Goal: Task Accomplishment & Management: Complete application form

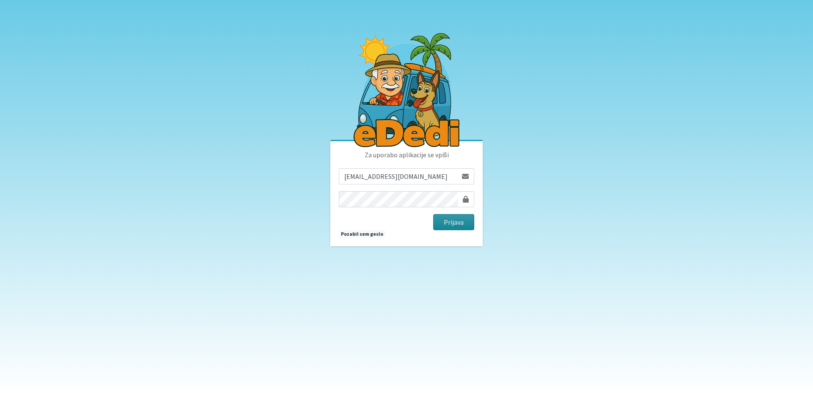
click at [447, 221] on button "Prijava" at bounding box center [453, 222] width 41 height 16
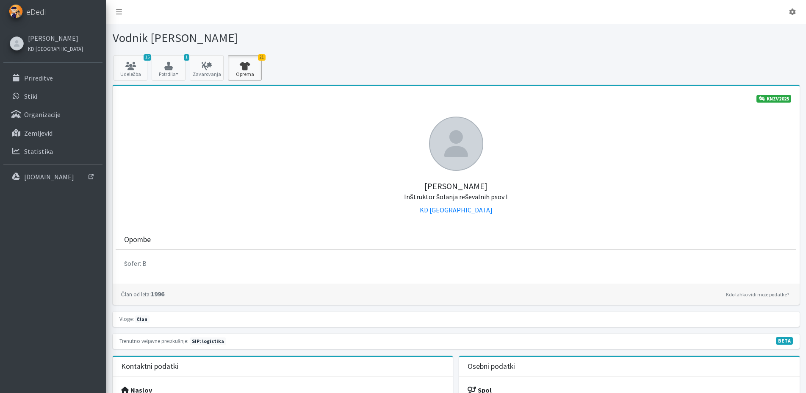
click at [245, 62] on icon at bounding box center [244, 66] width 29 height 8
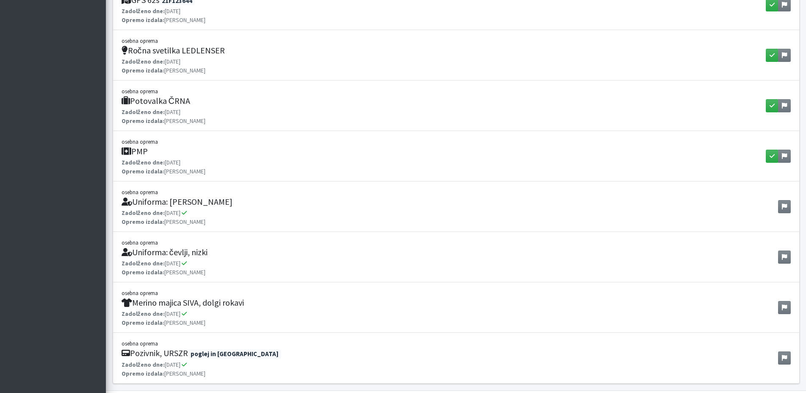
scroll to position [975, 0]
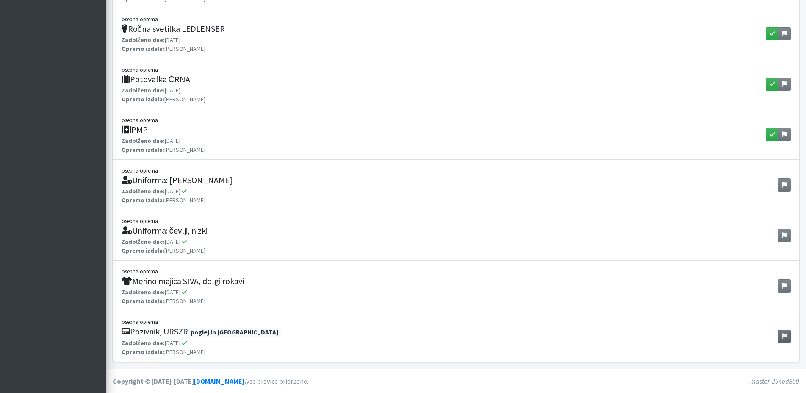
click at [782, 339] on link at bounding box center [784, 335] width 13 height 13
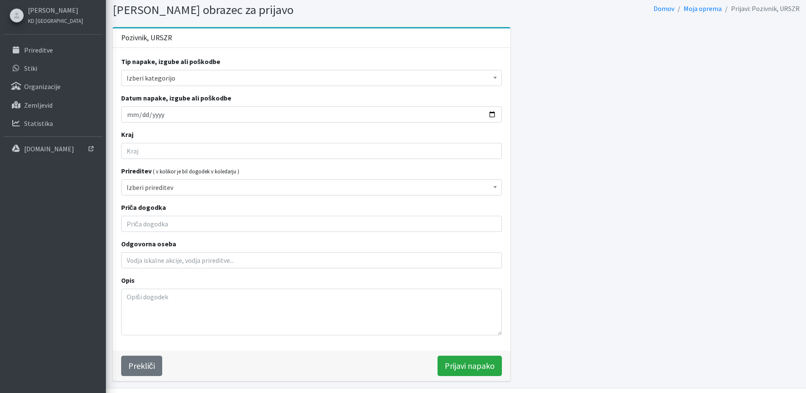
scroll to position [43, 0]
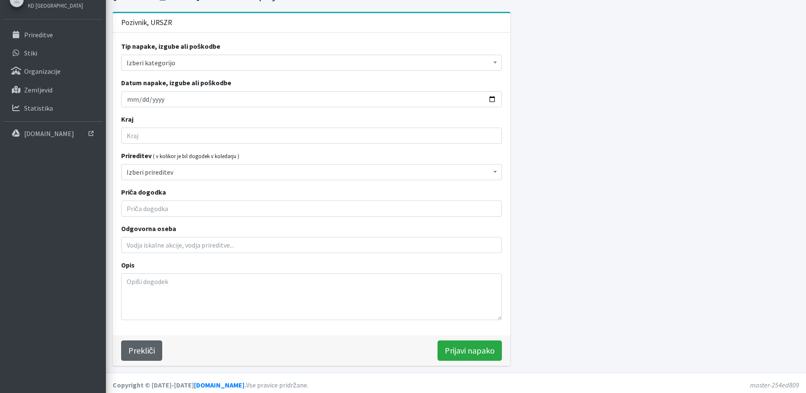
click at [150, 348] on link "Prekliči" at bounding box center [141, 350] width 41 height 20
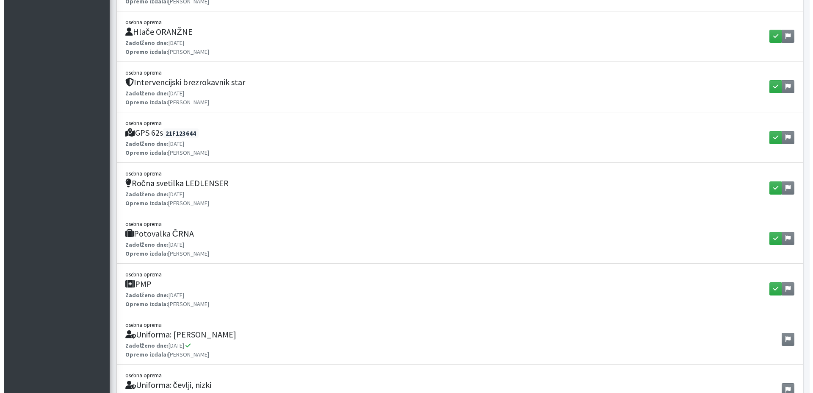
scroll to position [975, 0]
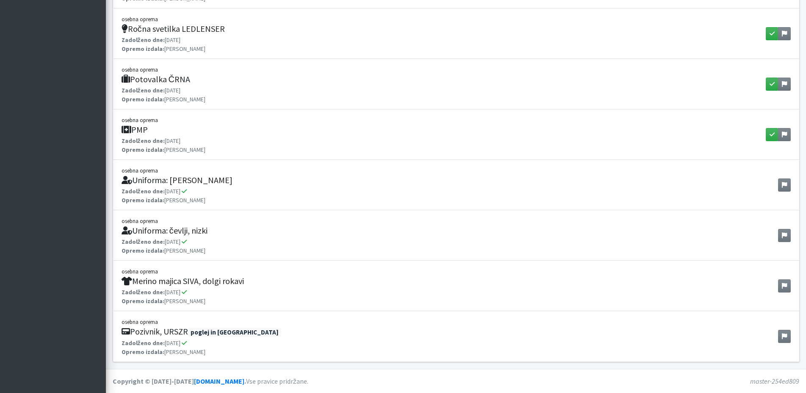
click at [763, 336] on li "osebna oprema Pozivnik, URSZR poglej in javi Zadolženo dne: 03.03.2022" at bounding box center [456, 336] width 687 height 51
click at [772, 133] on icon "button" at bounding box center [771, 134] width 5 height 6
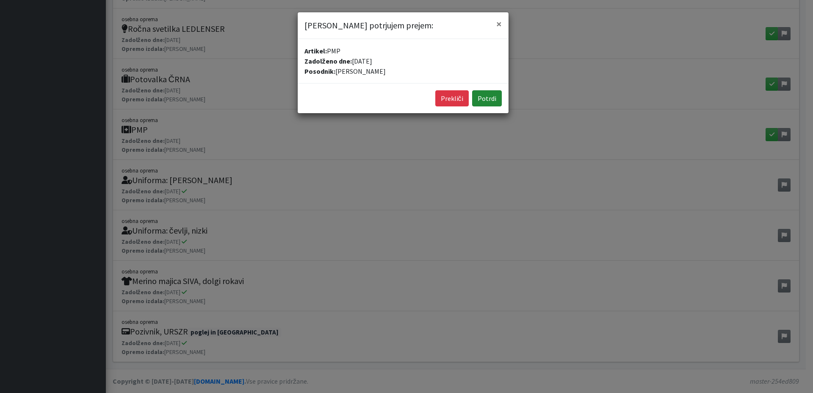
click at [492, 98] on button "Potrdi" at bounding box center [487, 98] width 30 height 16
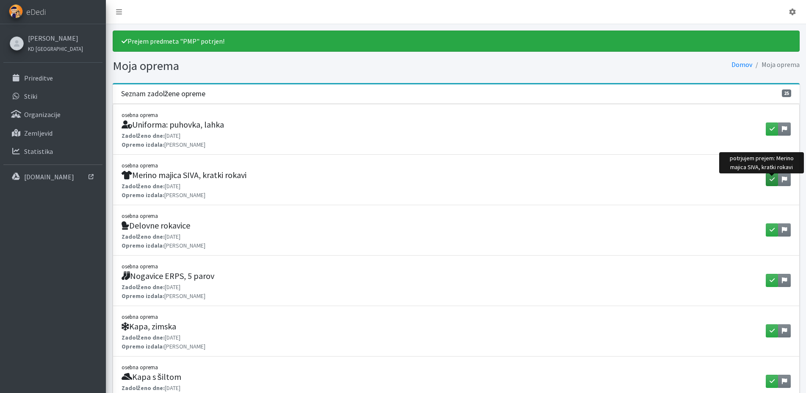
click at [771, 178] on icon "button" at bounding box center [771, 179] width 5 height 6
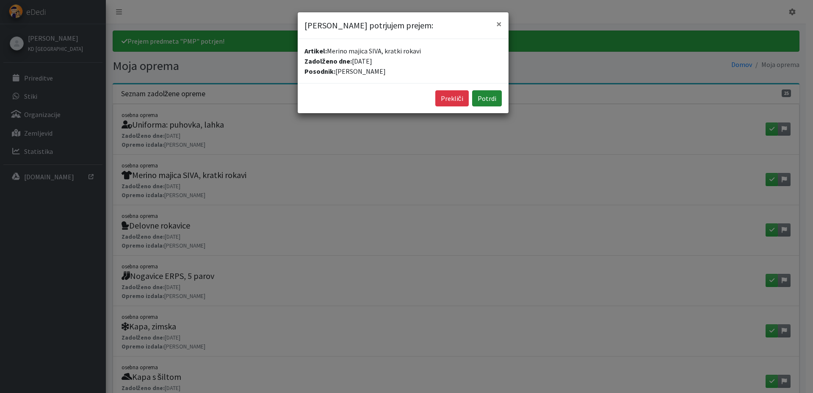
click at [491, 97] on button "Potrdi" at bounding box center [487, 98] width 30 height 16
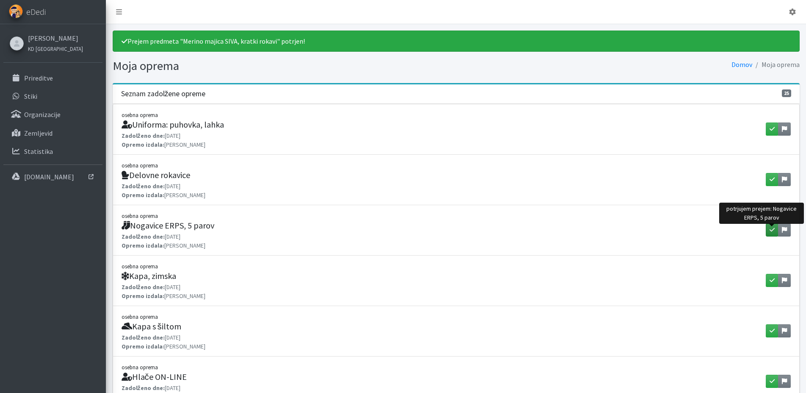
click at [771, 232] on icon "button" at bounding box center [771, 230] width 5 height 6
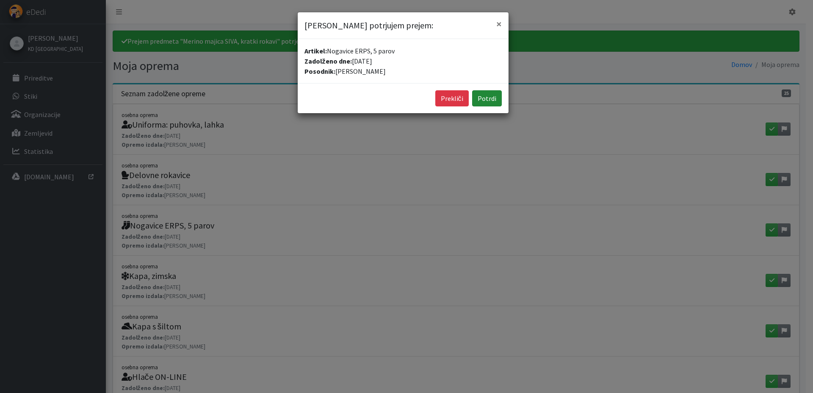
click at [481, 97] on button "Potrdi" at bounding box center [487, 98] width 30 height 16
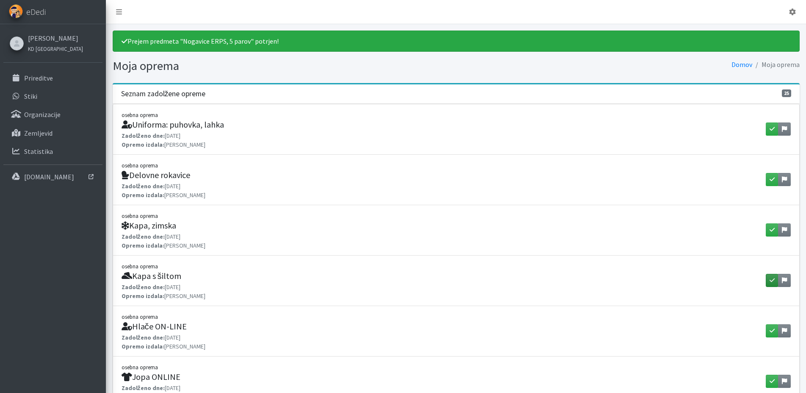
click at [774, 278] on button "button" at bounding box center [772, 280] width 13 height 13
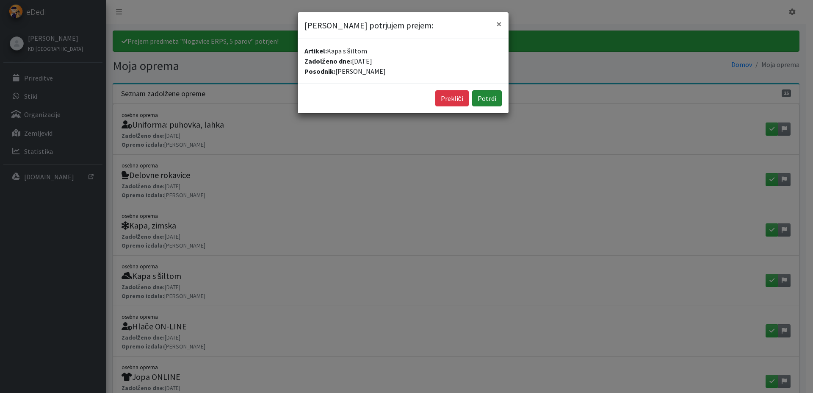
click at [490, 92] on button "Potrdi" at bounding box center [487, 98] width 30 height 16
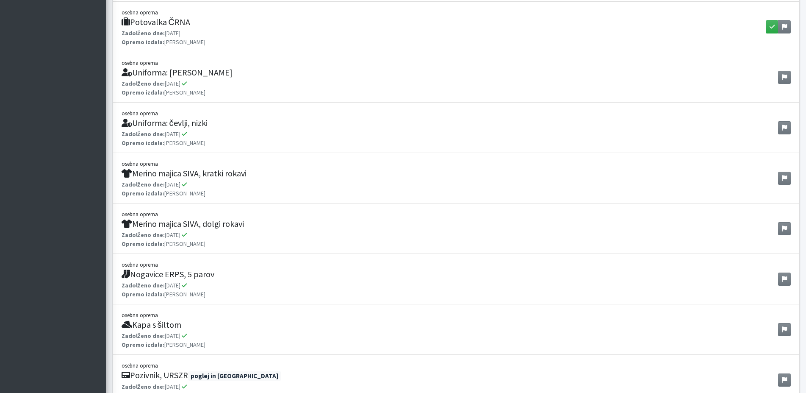
scroll to position [830, 0]
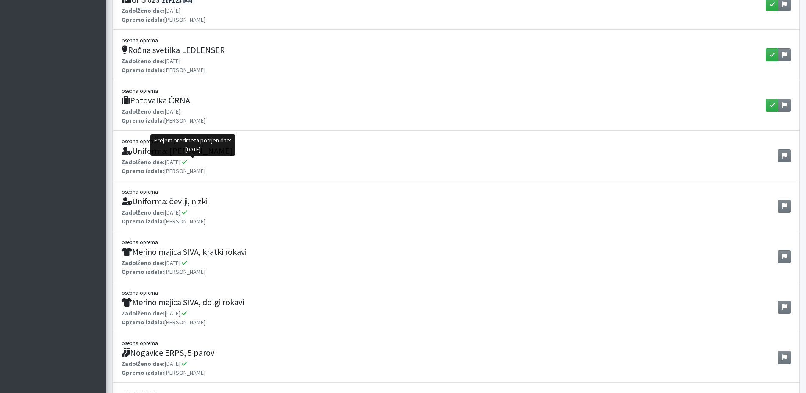
click at [187, 163] on icon at bounding box center [184, 162] width 5 height 6
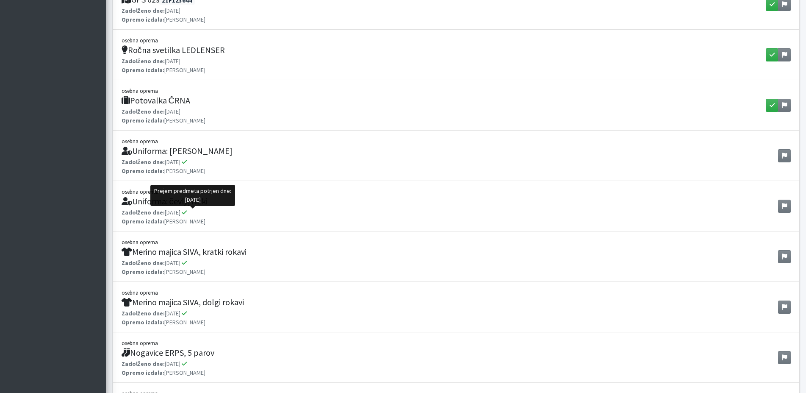
click at [187, 214] on icon at bounding box center [184, 212] width 5 height 6
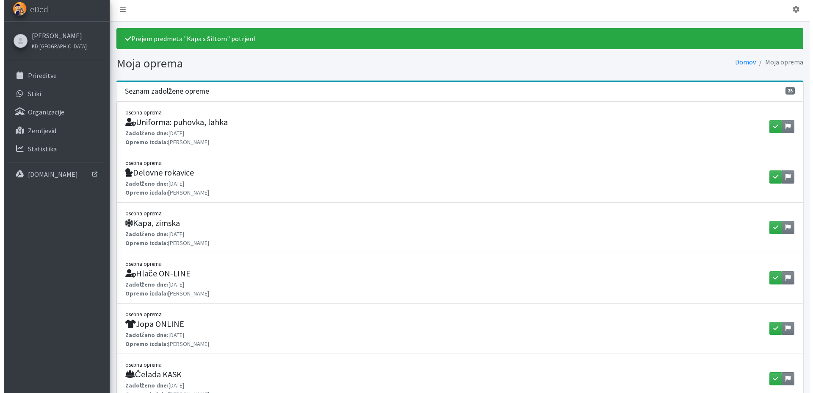
scroll to position [0, 0]
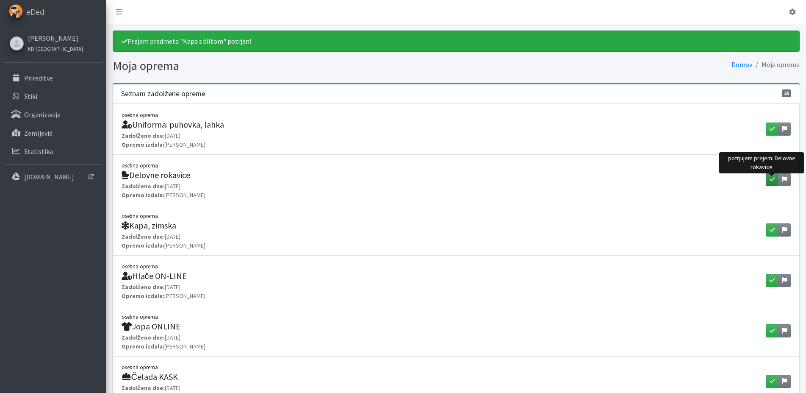
click at [772, 178] on icon "button" at bounding box center [771, 179] width 5 height 6
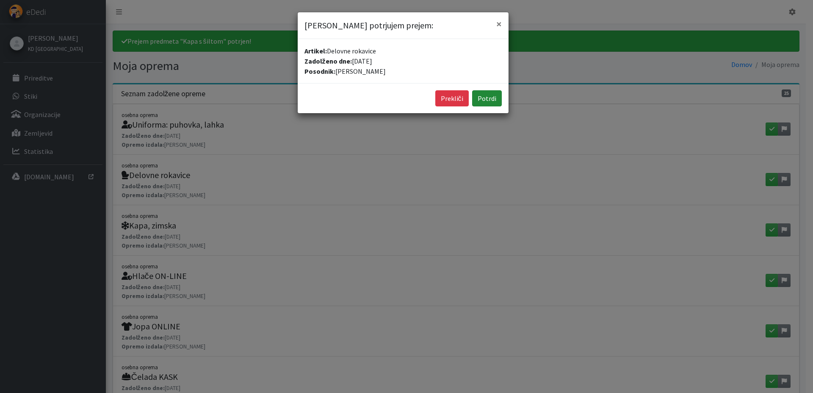
click at [485, 99] on button "Potrdi" at bounding box center [487, 98] width 30 height 16
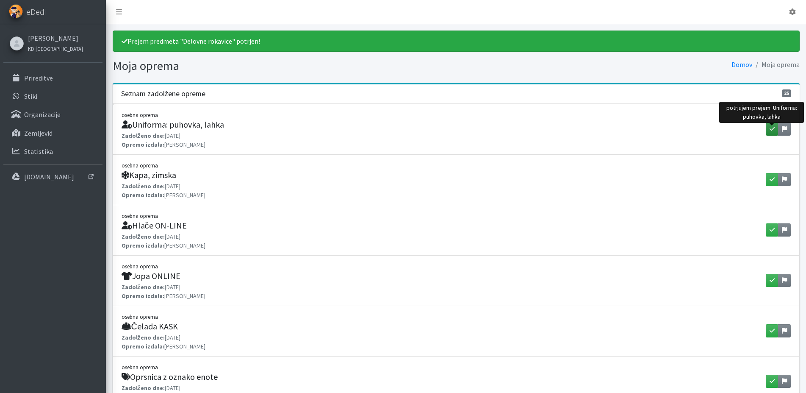
click at [772, 129] on icon "button" at bounding box center [771, 129] width 5 height 6
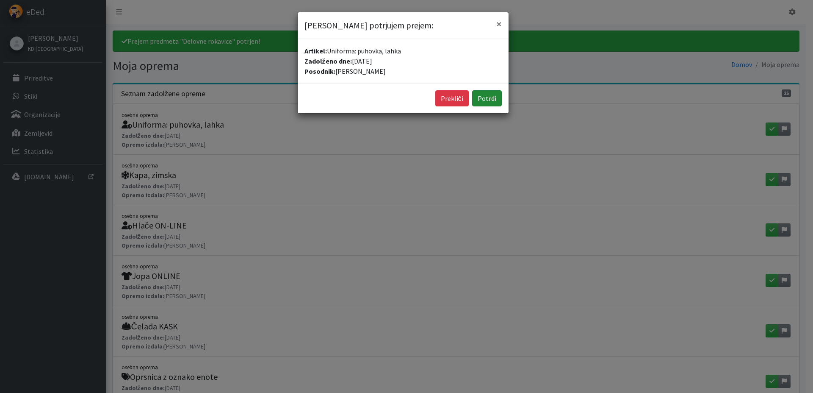
click at [491, 99] on button "Potrdi" at bounding box center [487, 98] width 30 height 16
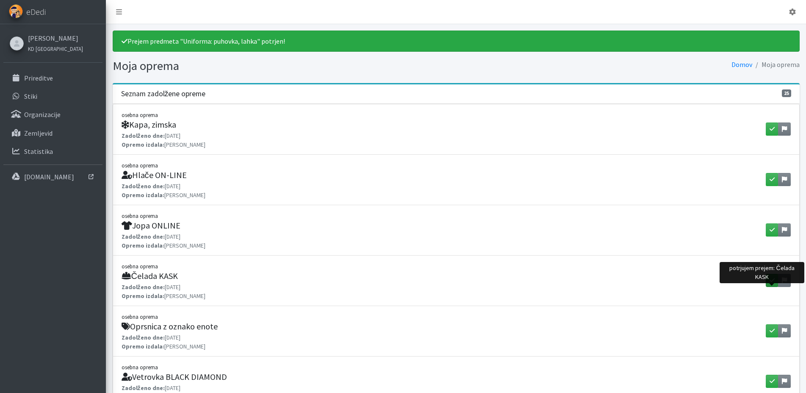
click at [773, 281] on icon "button" at bounding box center [771, 280] width 5 height 6
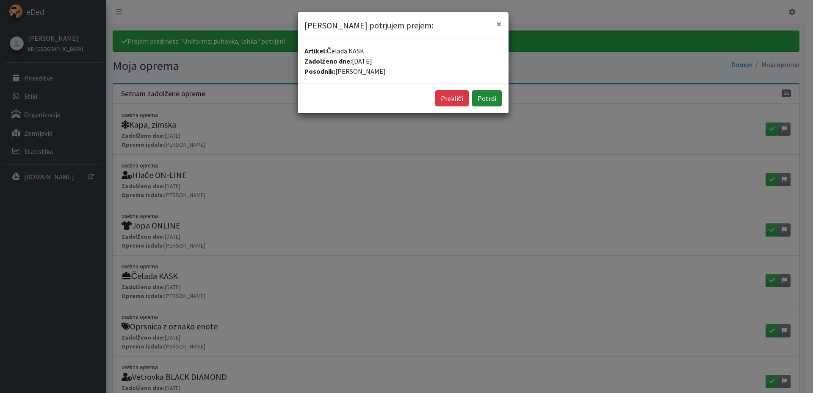
click at [483, 97] on button "Potrdi" at bounding box center [487, 98] width 30 height 16
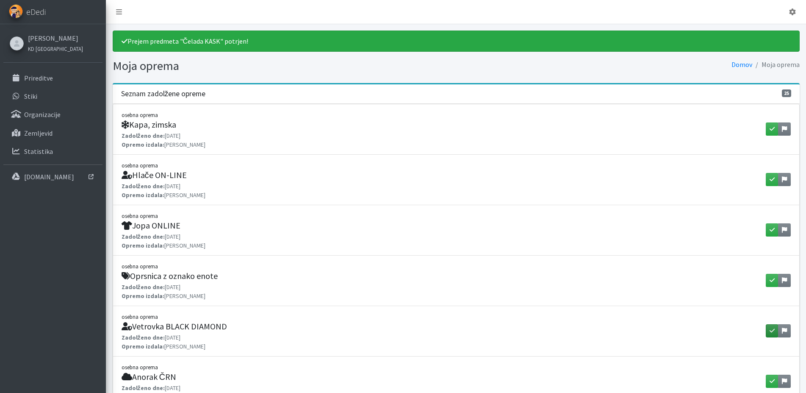
click at [769, 334] on button "button" at bounding box center [772, 330] width 13 height 13
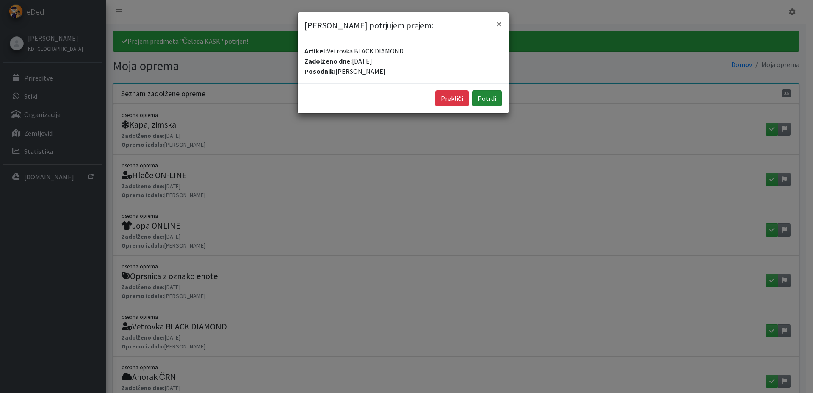
click at [493, 98] on button "Potrdi" at bounding box center [487, 98] width 30 height 16
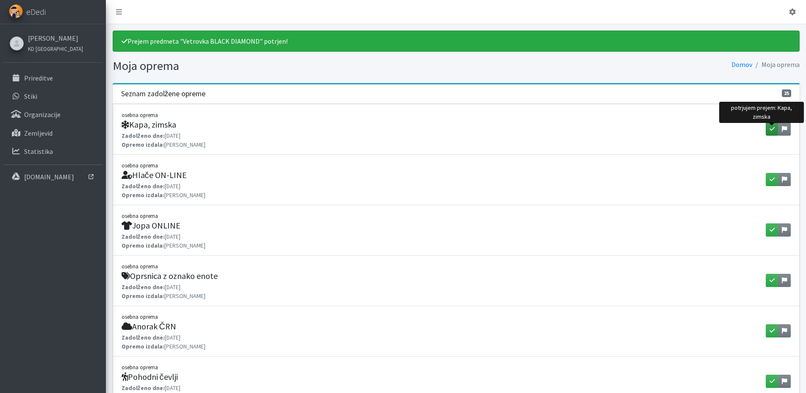
click at [769, 129] on icon "button" at bounding box center [771, 129] width 5 height 6
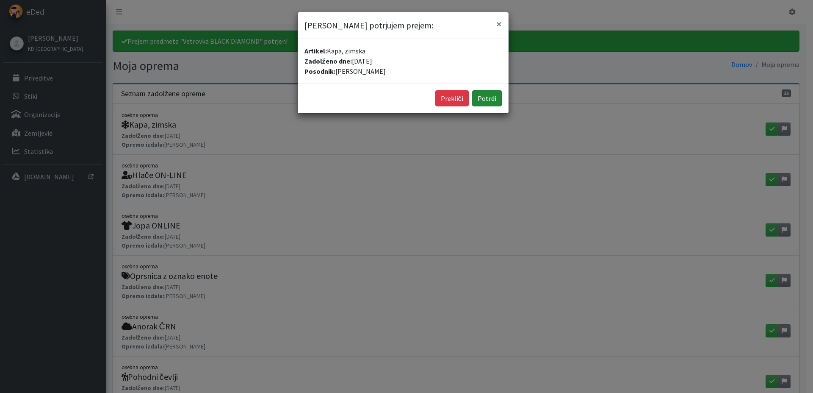
click at [482, 97] on button "Potrdi" at bounding box center [487, 98] width 30 height 16
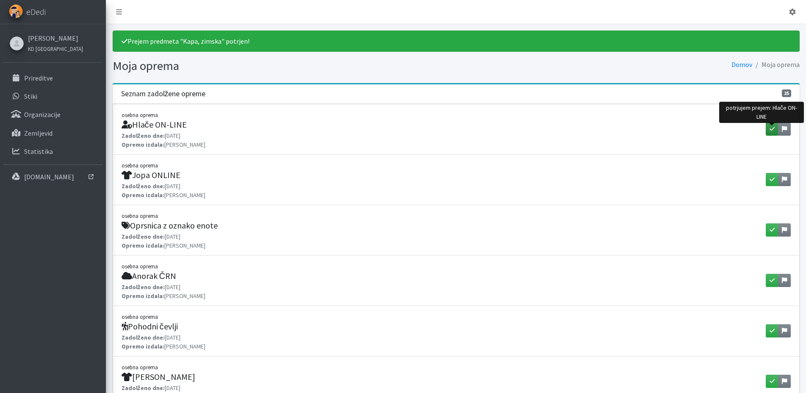
click at [774, 131] on icon "button" at bounding box center [771, 129] width 5 height 6
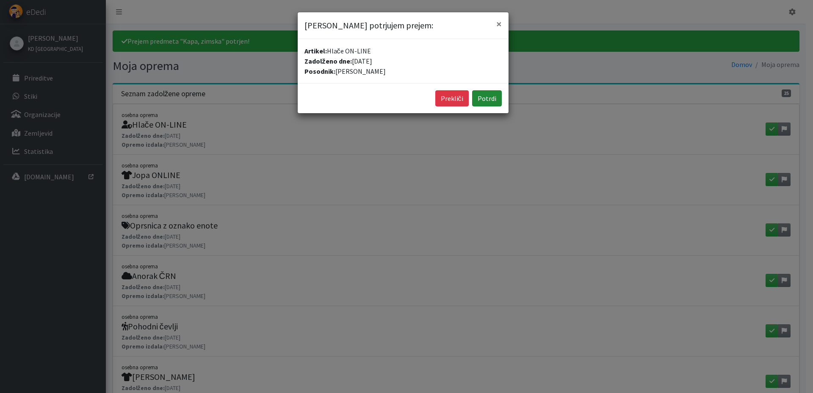
click at [496, 101] on button "Potrdi" at bounding box center [487, 98] width 30 height 16
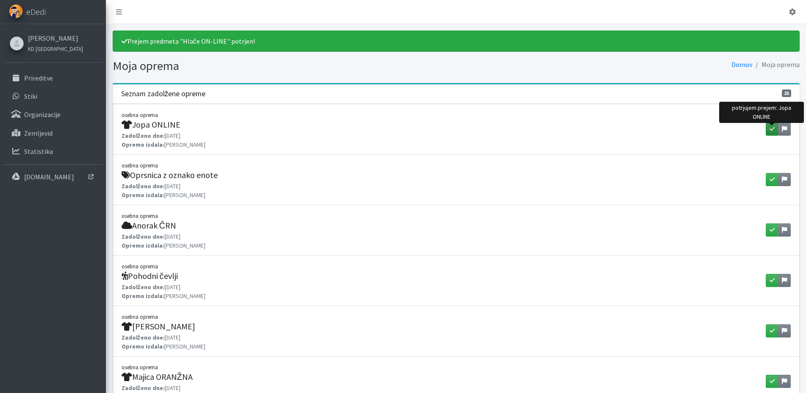
click at [770, 127] on icon "button" at bounding box center [771, 129] width 5 height 6
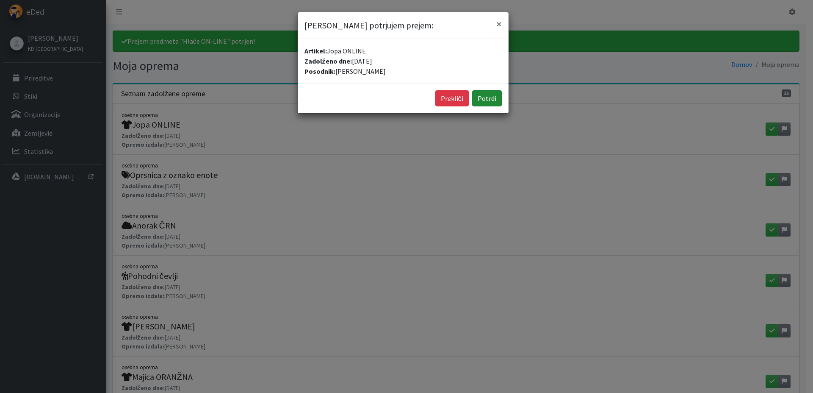
click at [495, 95] on button "Potrdi" at bounding box center [487, 98] width 30 height 16
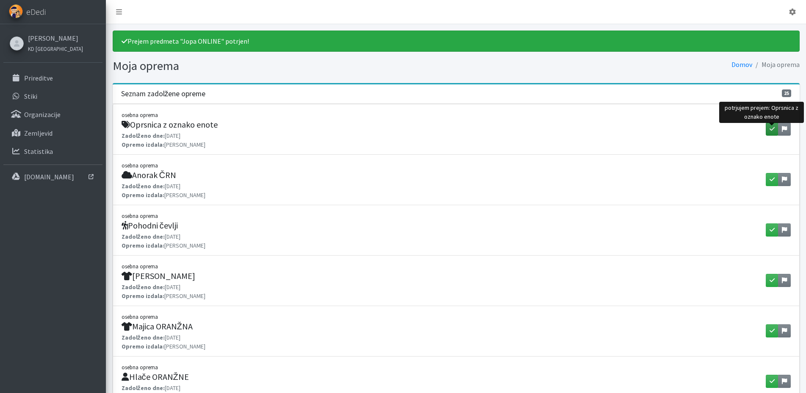
click at [771, 128] on icon "button" at bounding box center [771, 129] width 5 height 6
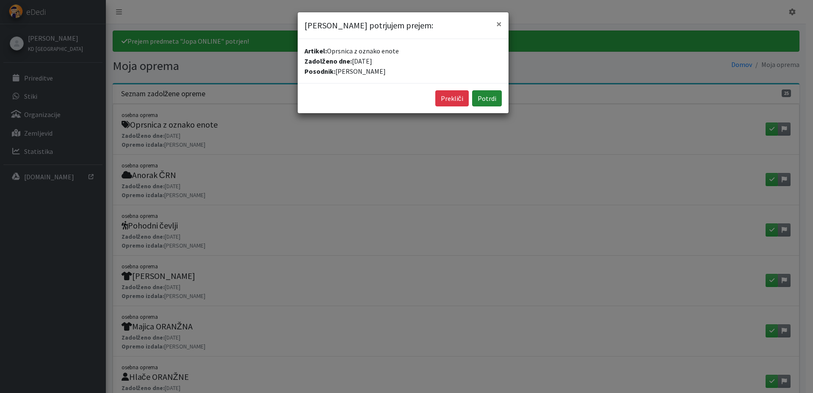
click at [480, 99] on button "Potrdi" at bounding box center [487, 98] width 30 height 16
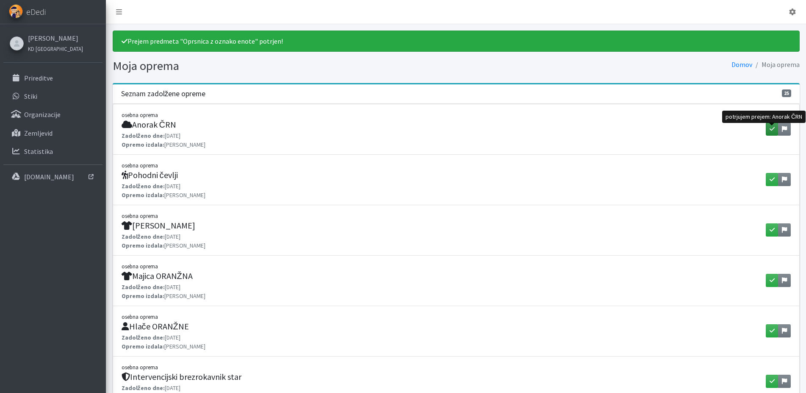
click at [773, 130] on icon "button" at bounding box center [771, 129] width 5 height 6
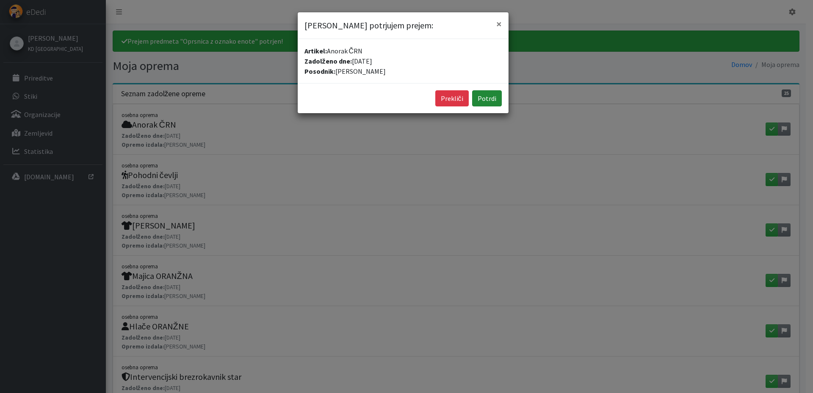
click at [494, 100] on button "Potrdi" at bounding box center [487, 98] width 30 height 16
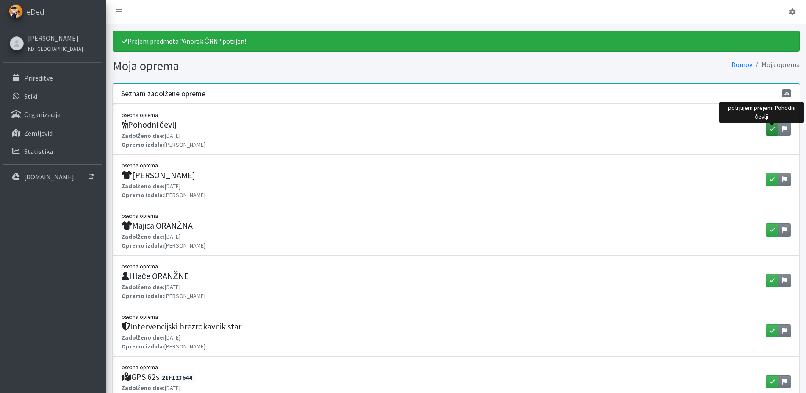
click at [770, 130] on icon "button" at bounding box center [771, 129] width 5 height 6
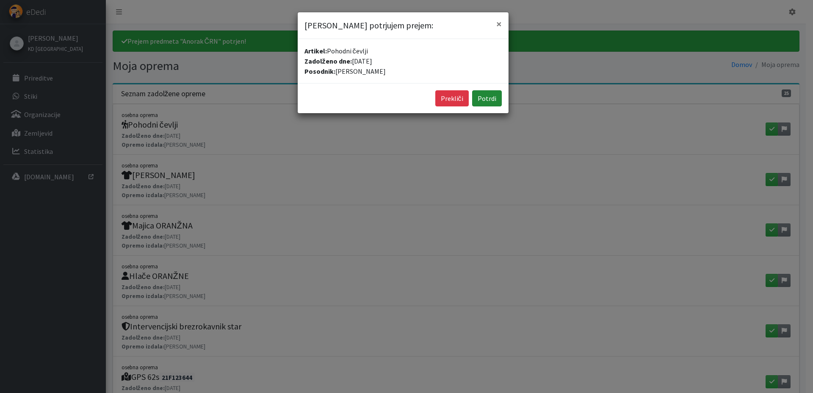
click at [497, 99] on button "Potrdi" at bounding box center [487, 98] width 30 height 16
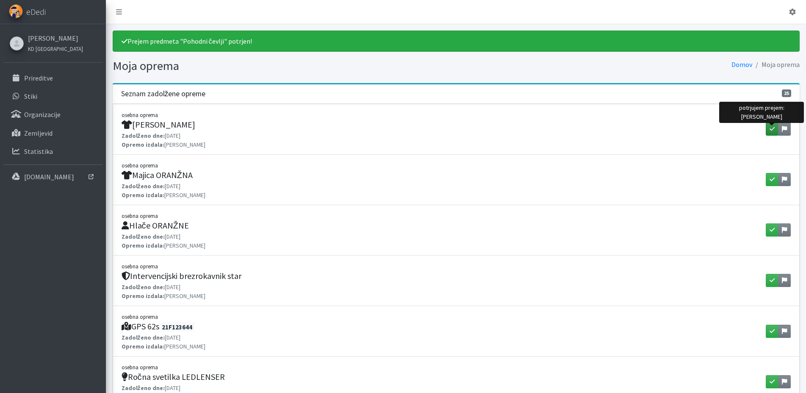
click at [770, 130] on icon "button" at bounding box center [771, 129] width 5 height 6
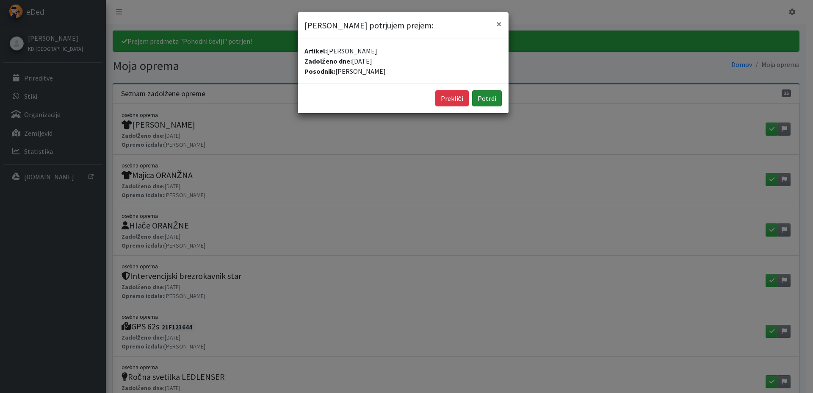
click at [495, 97] on button "Potrdi" at bounding box center [487, 98] width 30 height 16
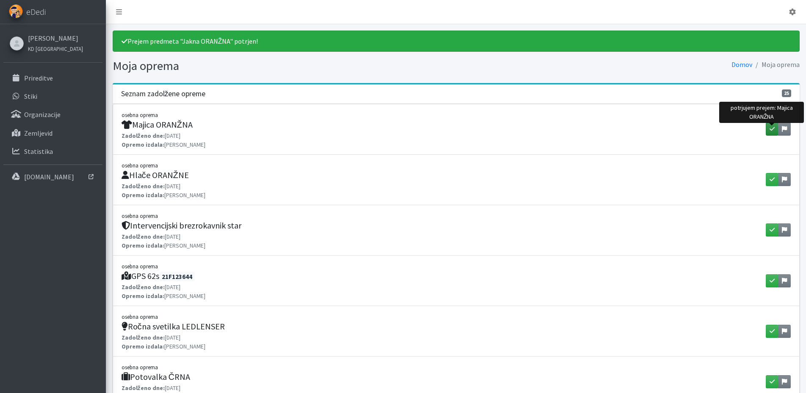
click at [774, 131] on icon "button" at bounding box center [771, 129] width 5 height 6
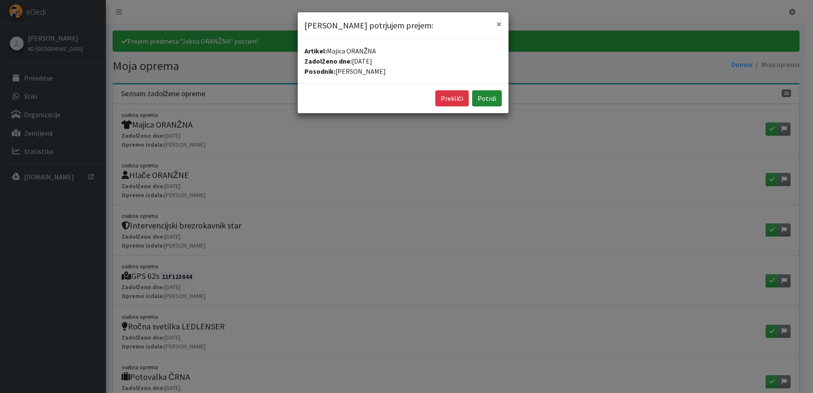
click at [496, 100] on button "Potrdi" at bounding box center [487, 98] width 30 height 16
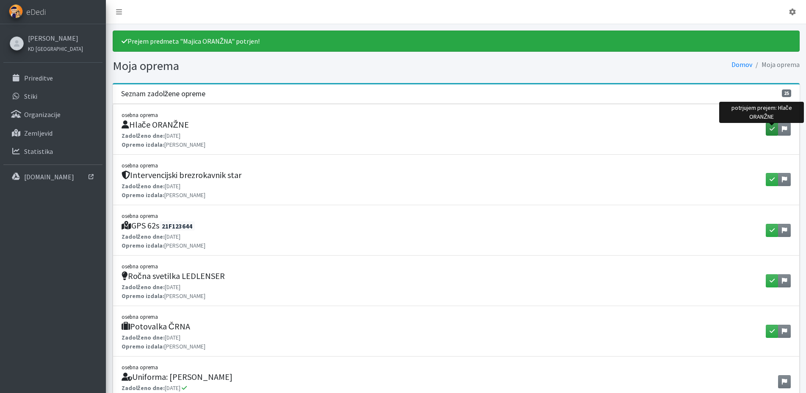
click at [772, 128] on icon "button" at bounding box center [771, 129] width 5 height 6
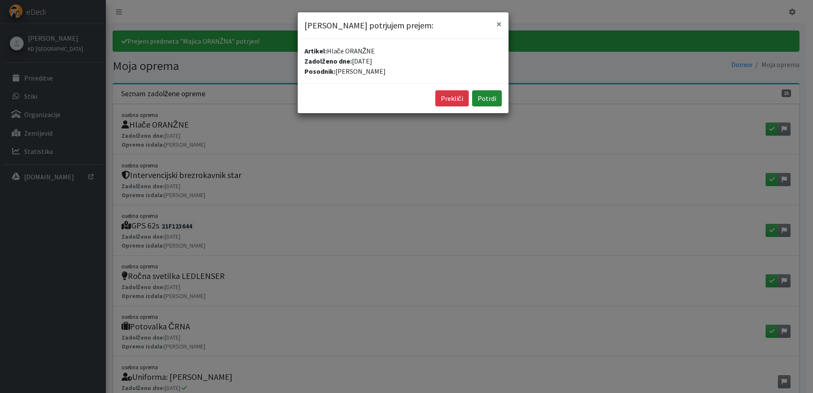
click at [490, 97] on button "Potrdi" at bounding box center [487, 98] width 30 height 16
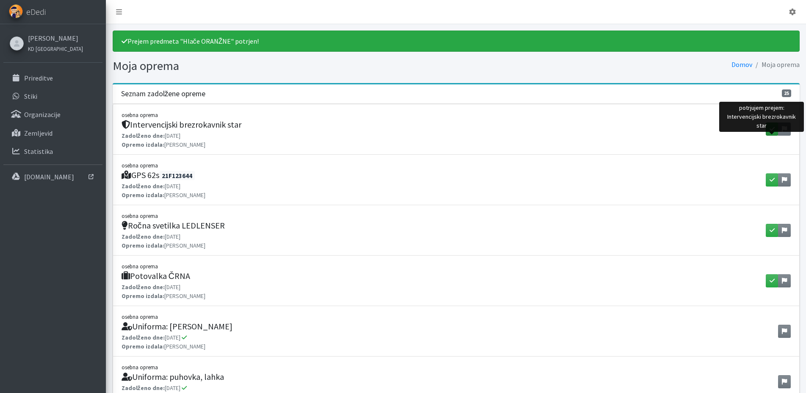
click at [771, 129] on icon "button" at bounding box center [771, 129] width 5 height 6
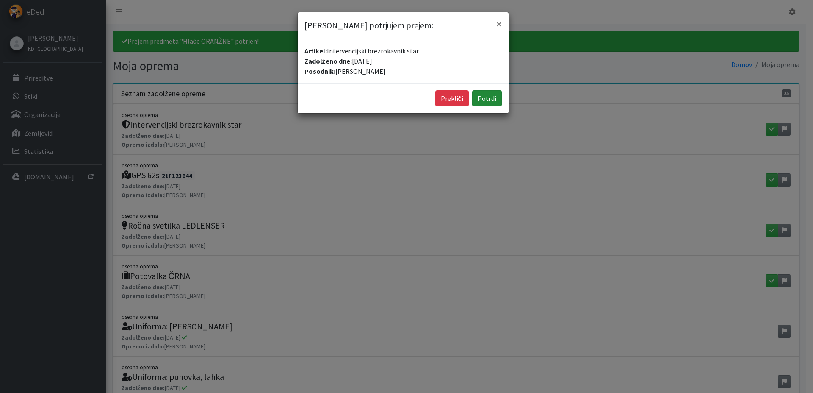
click at [492, 100] on button "Potrdi" at bounding box center [487, 98] width 30 height 16
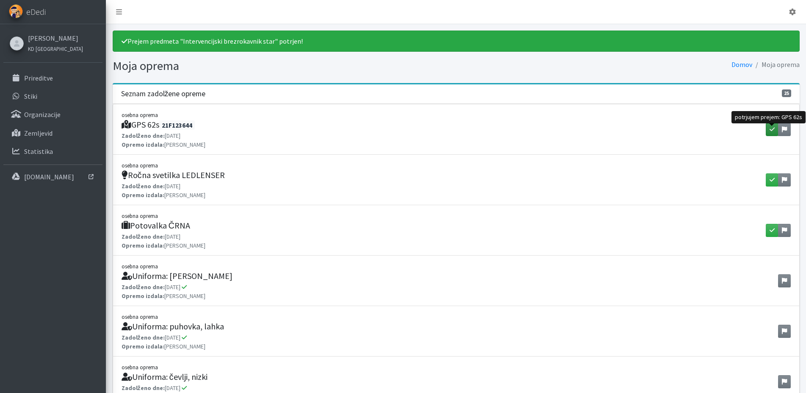
click at [772, 130] on icon "button" at bounding box center [771, 129] width 5 height 6
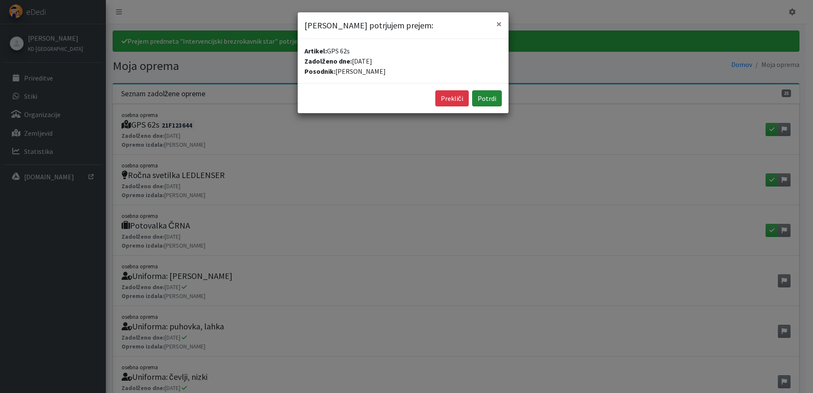
click at [487, 100] on button "Potrdi" at bounding box center [487, 98] width 30 height 16
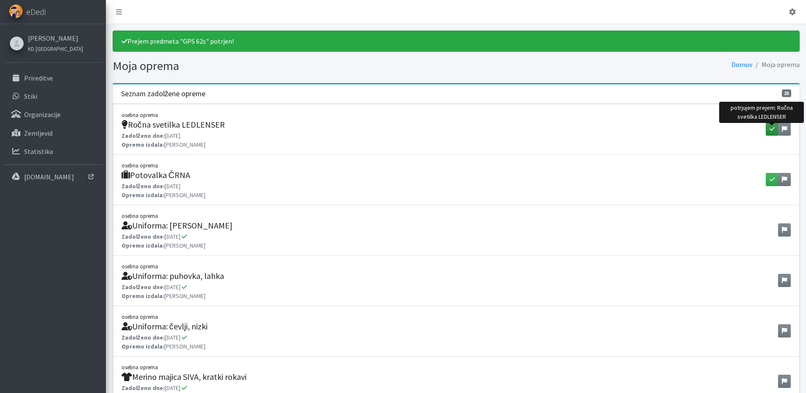
click at [771, 128] on icon "button" at bounding box center [771, 129] width 5 height 6
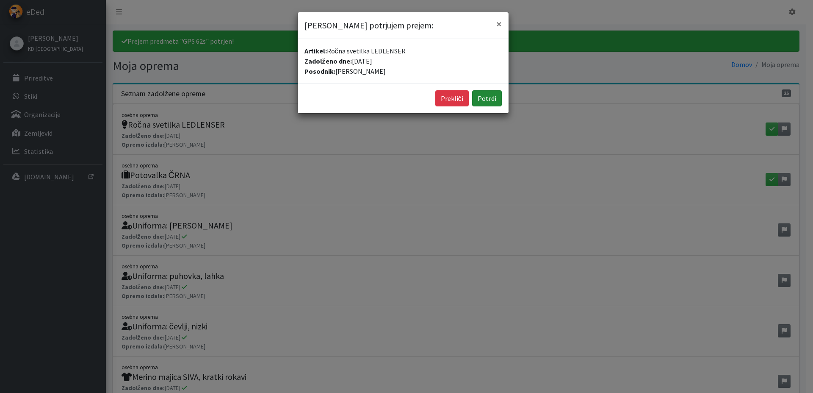
click at [489, 96] on button "Potrdi" at bounding box center [487, 98] width 30 height 16
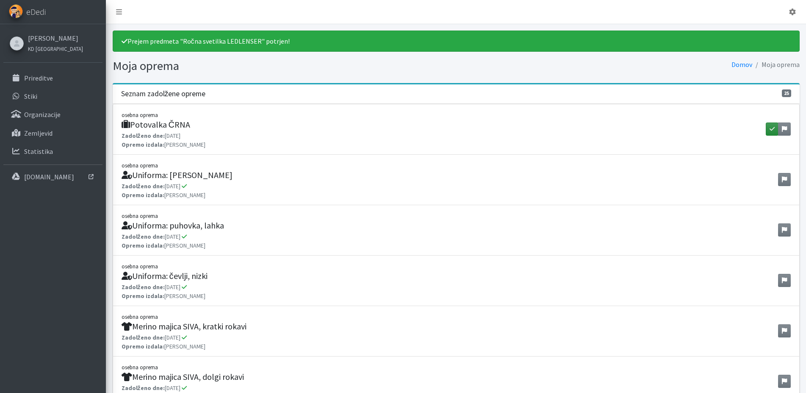
click at [775, 130] on button "button" at bounding box center [772, 128] width 13 height 13
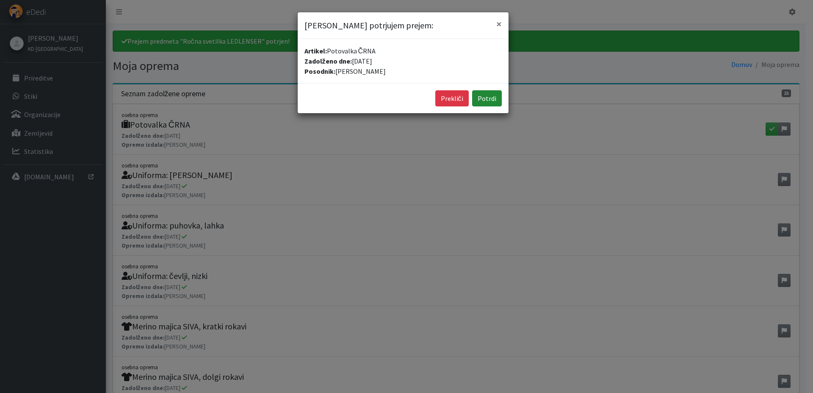
click at [493, 100] on button "Potrdi" at bounding box center [487, 98] width 30 height 16
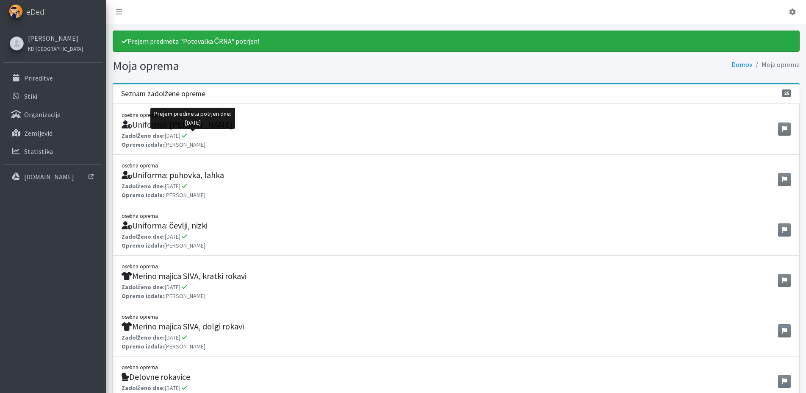
click at [187, 136] on icon at bounding box center [184, 136] width 5 height 6
